Goal: Find specific page/section: Find specific page/section

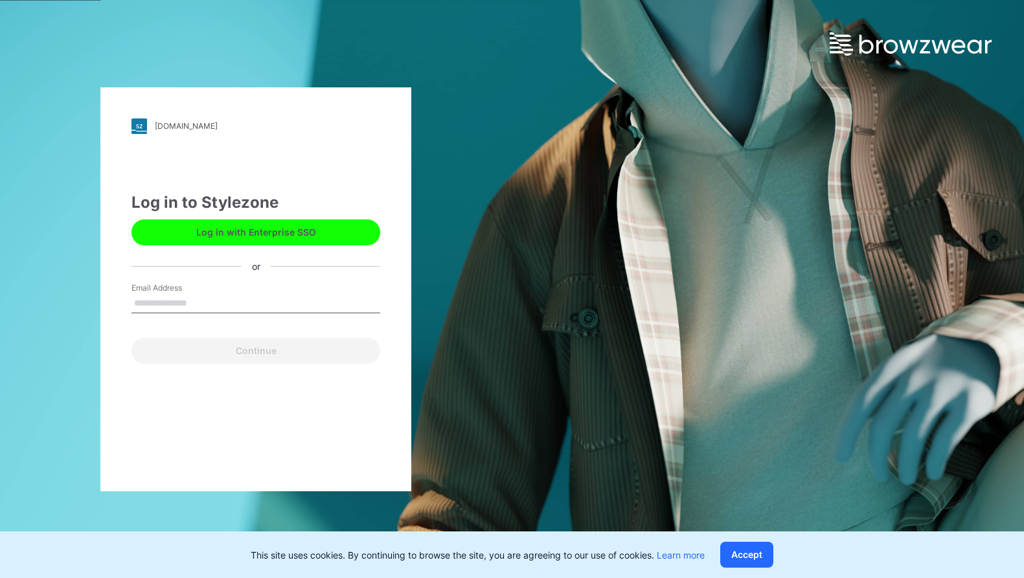
type input "**********"
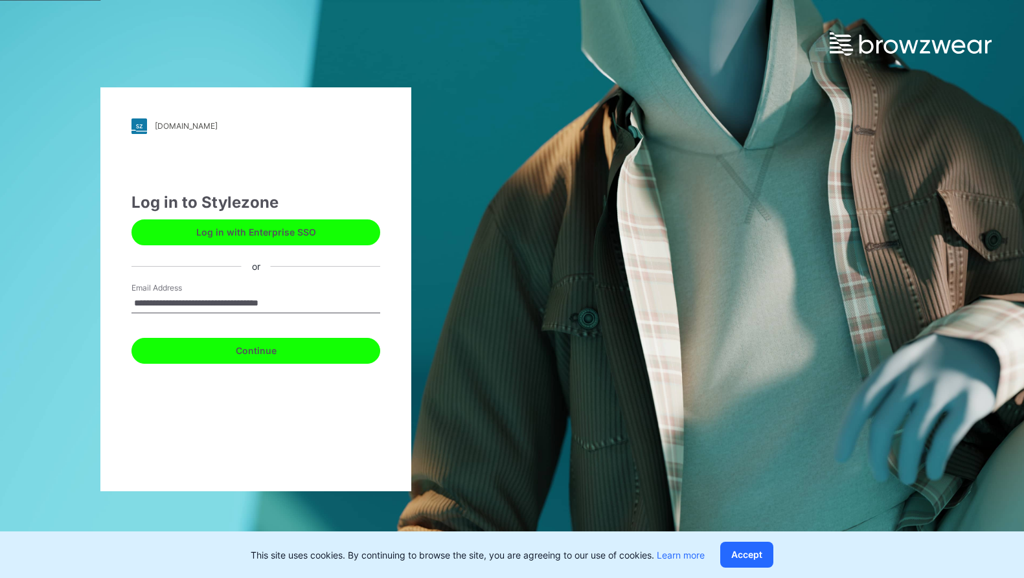
click at [255, 354] on button "Continue" at bounding box center [255, 351] width 249 height 26
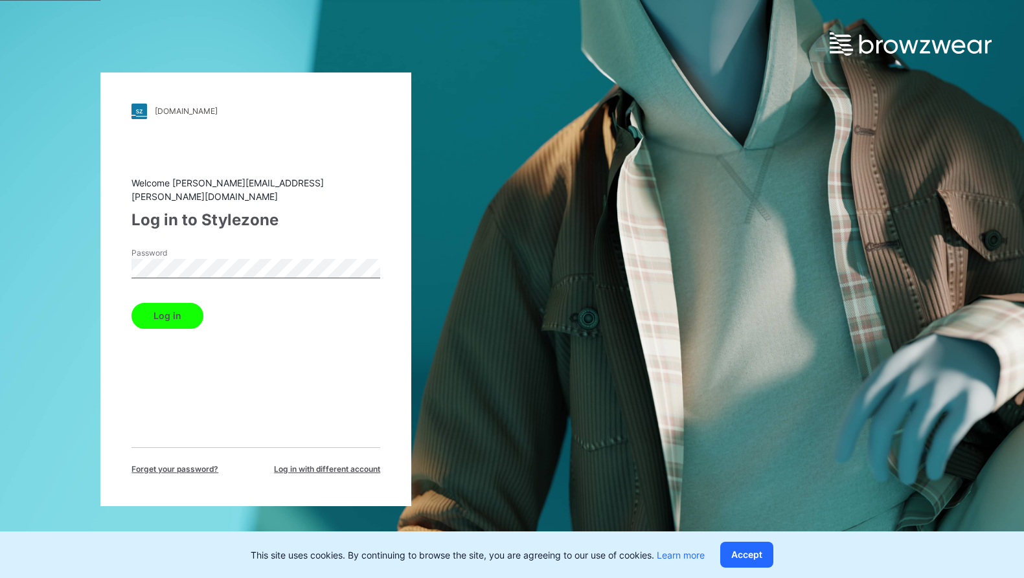
click at [161, 311] on button "Log in" at bounding box center [167, 316] width 72 height 26
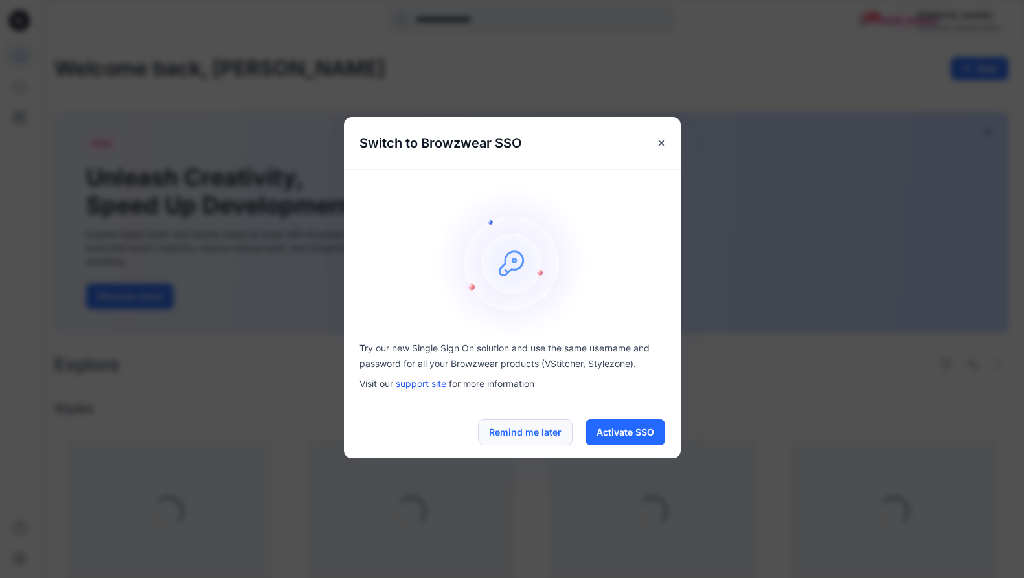
click at [554, 429] on button "Remind me later" at bounding box center [525, 433] width 95 height 26
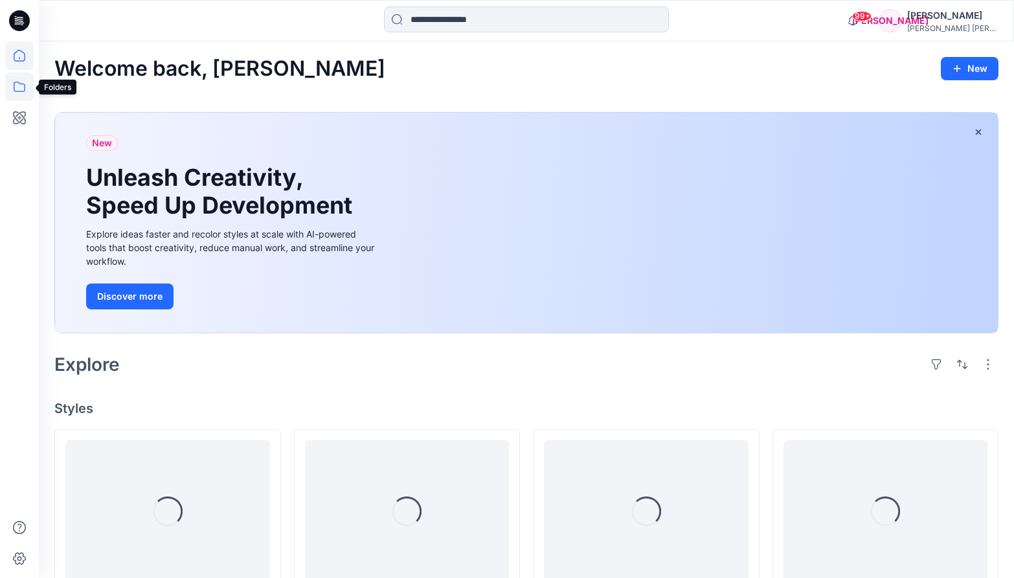
click at [22, 84] on icon at bounding box center [19, 87] width 28 height 28
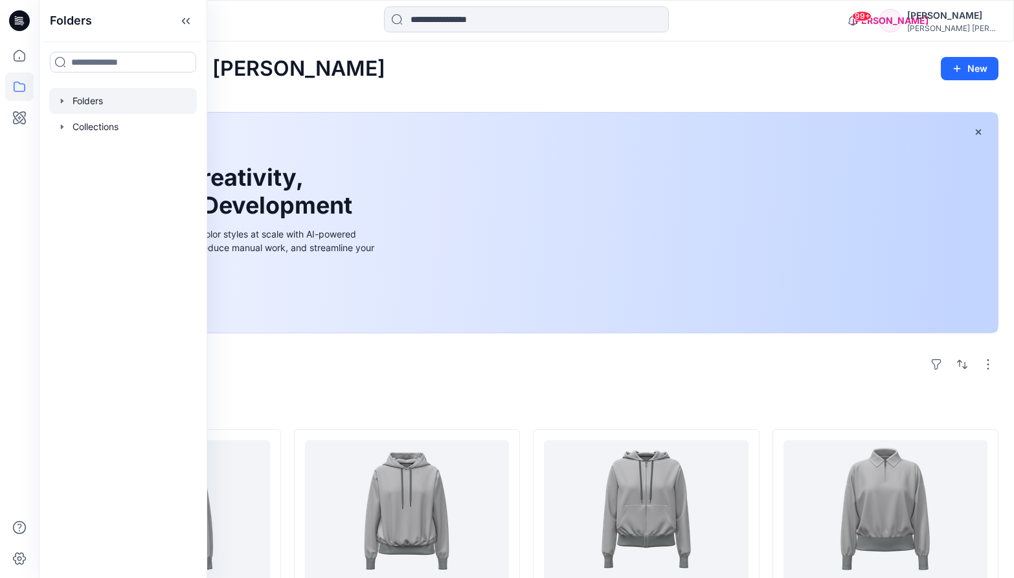
click at [118, 102] on div at bounding box center [123, 101] width 148 height 26
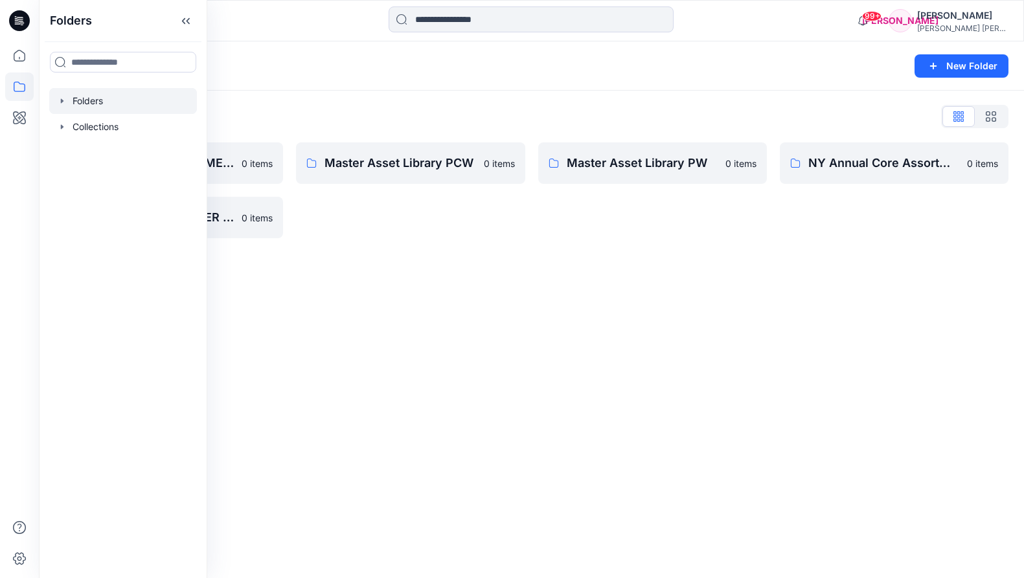
click at [556, 117] on div "Folders List" at bounding box center [531, 116] width 954 height 21
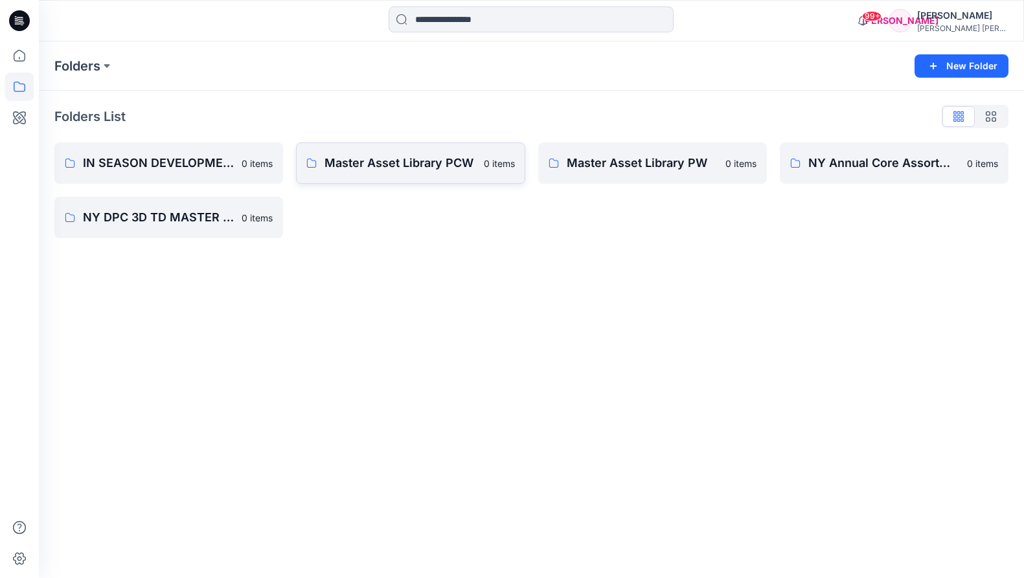
click at [421, 163] on p "Master Asset Library PCW" at bounding box center [399, 163] width 151 height 18
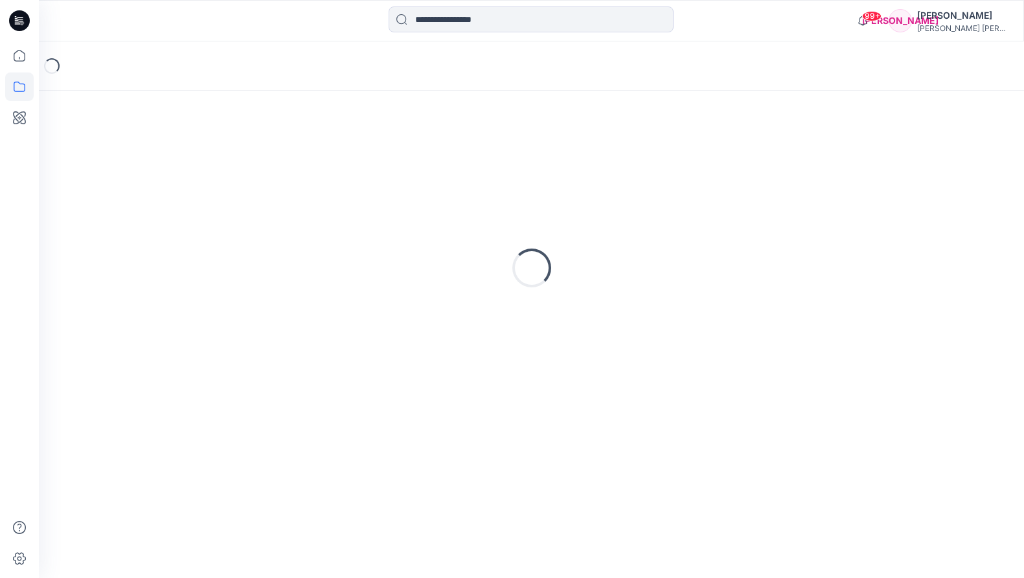
click at [421, 163] on div "Loading..." at bounding box center [531, 268] width 954 height 324
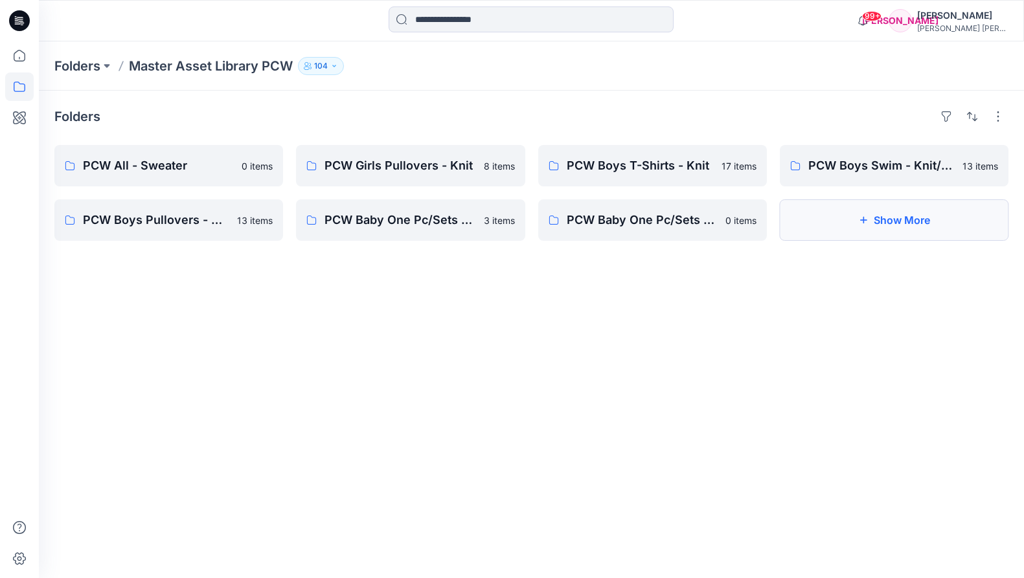
click at [880, 227] on button "Show More" at bounding box center [893, 219] width 229 height 41
click at [468, 177] on link "PCW Girls Pullovers - Knit 8 items" at bounding box center [410, 165] width 229 height 41
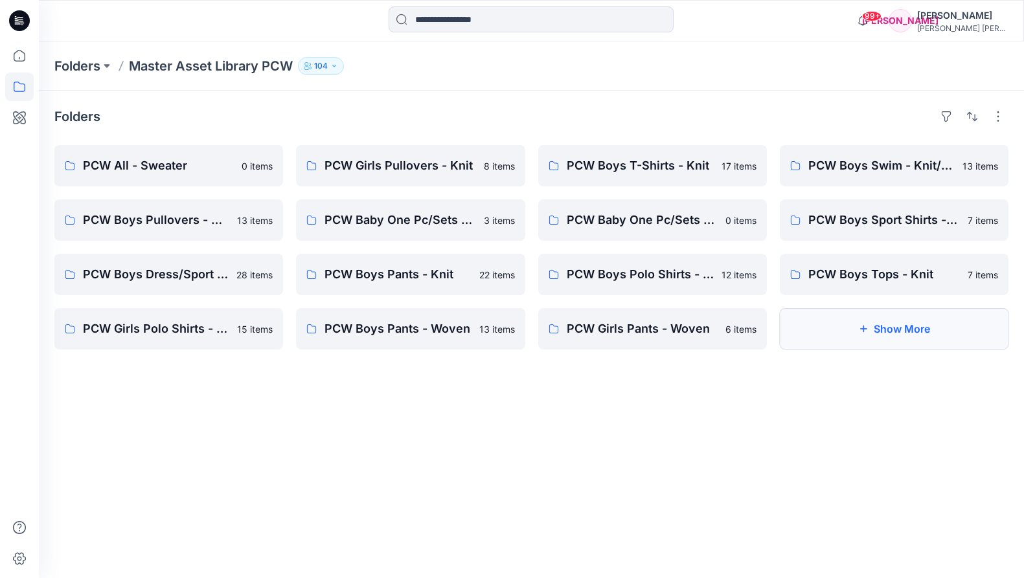
click at [860, 329] on icon "button" at bounding box center [863, 329] width 7 height 7
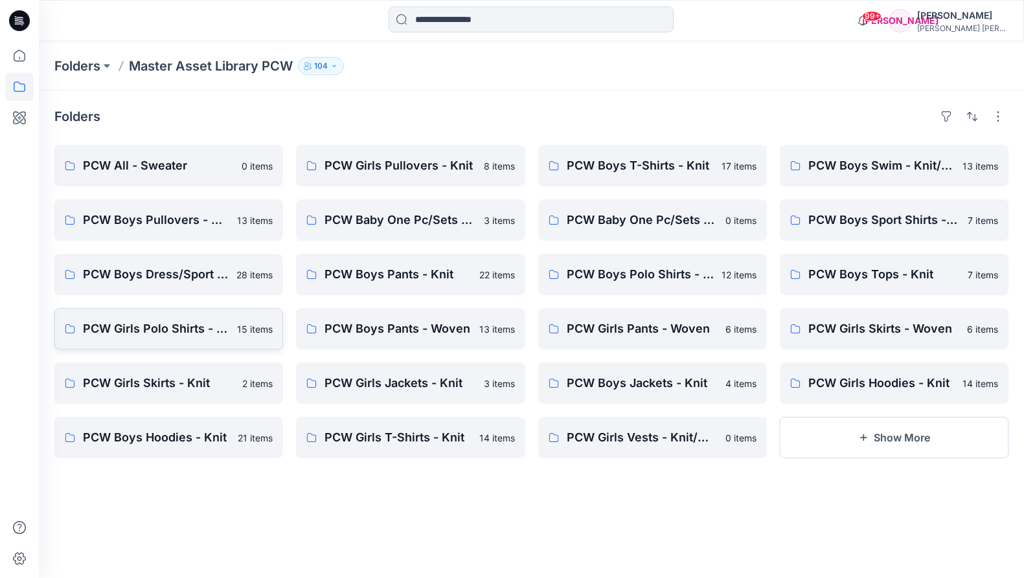
click at [161, 333] on p "PCW Girls Polo Shirts - Knit" at bounding box center [156, 329] width 146 height 18
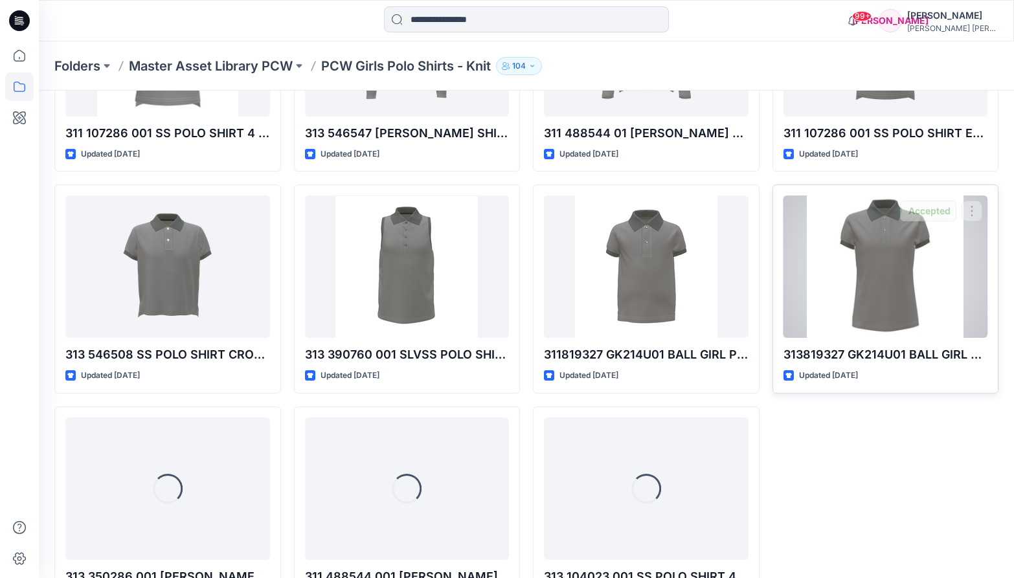
scroll to position [456, 0]
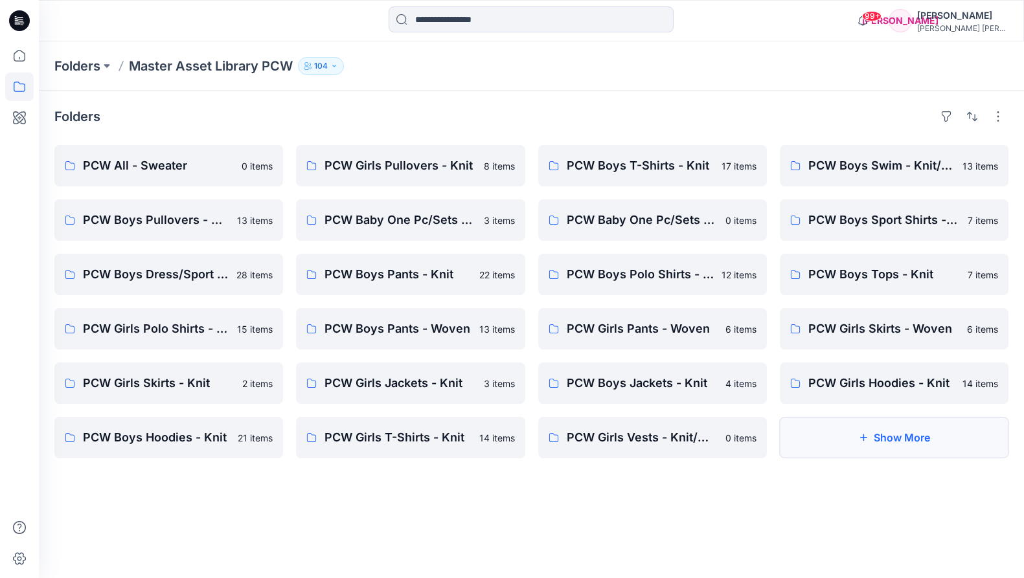
click at [875, 444] on button "Show More" at bounding box center [893, 437] width 229 height 41
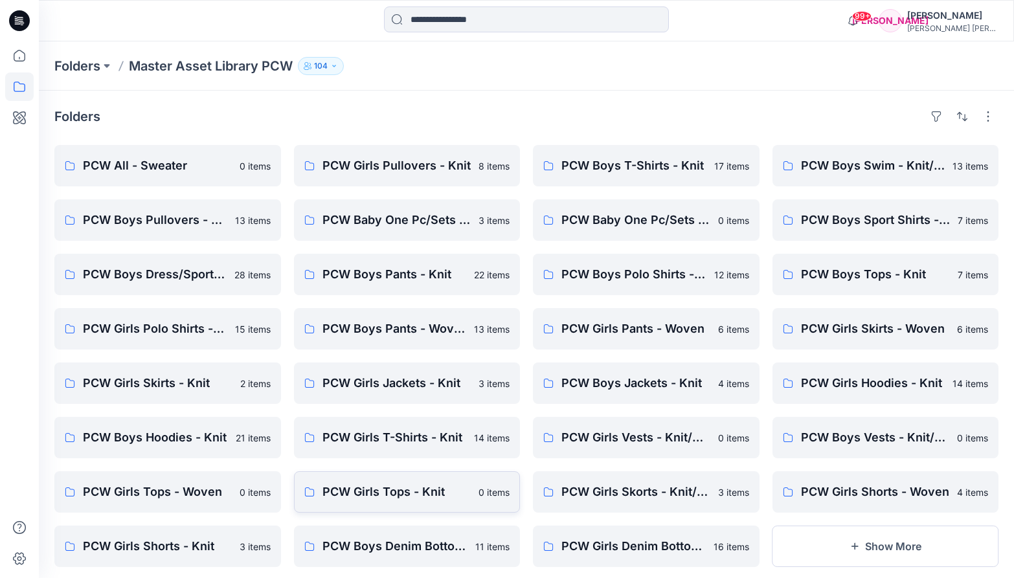
click at [428, 491] on p "PCW Girls Tops - Knit" at bounding box center [396, 492] width 149 height 18
